Goal: Check status: Check status

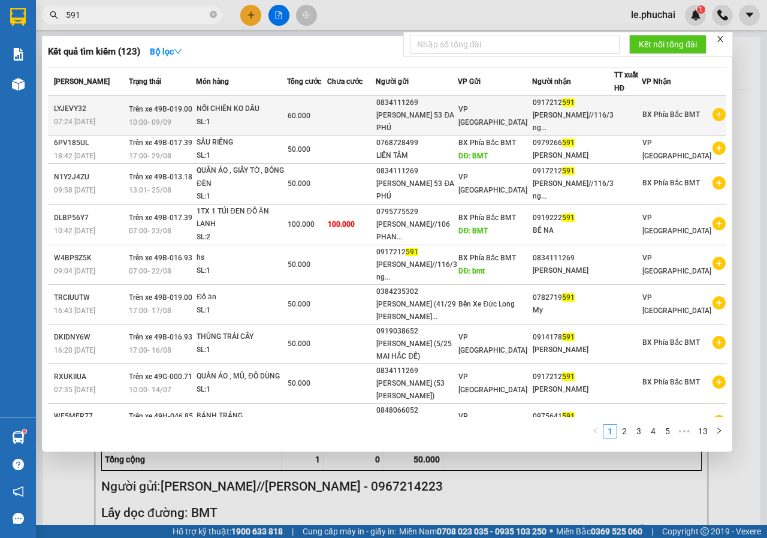
type input "591"
click at [282, 120] on div "SL: 1" at bounding box center [242, 122] width 90 height 13
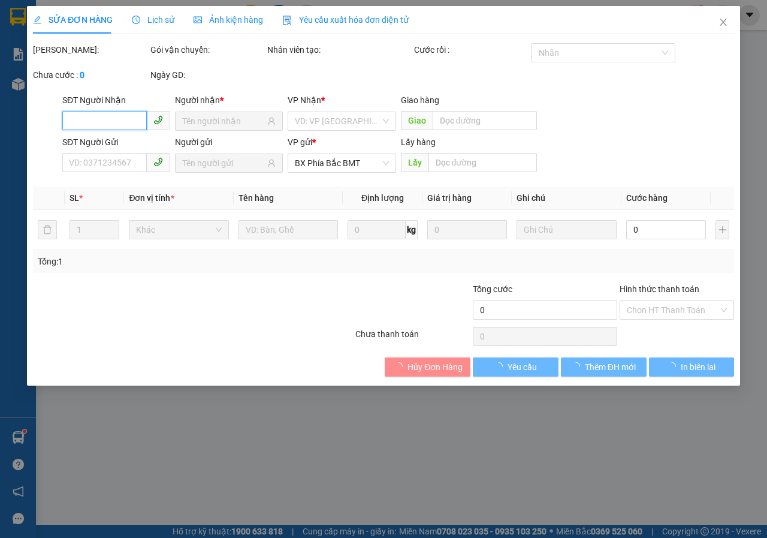
type input "0917212591"
type input "[PERSON_NAME]//116/3 [PERSON_NAME]"
type input "0834111269"
type input "[PERSON_NAME] 53 ĐA PHÚ"
type input "60.000"
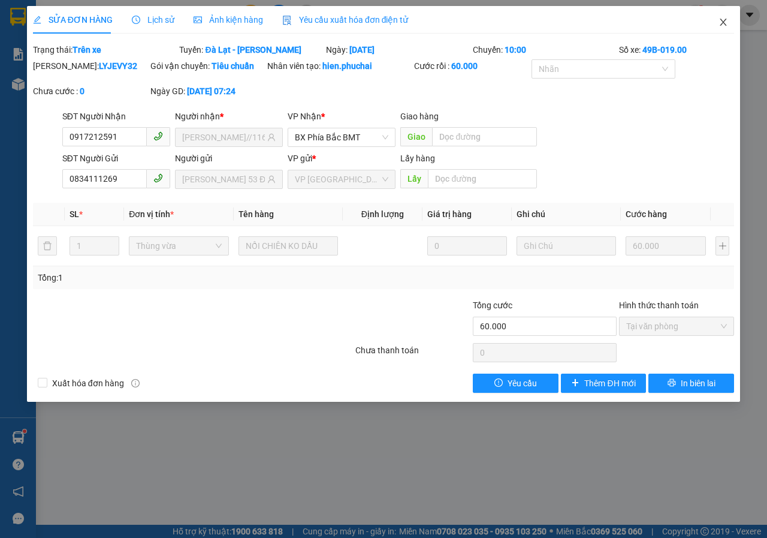
click at [721, 26] on icon "close" at bounding box center [724, 22] width 7 height 7
